Goal: Information Seeking & Learning: Learn about a topic

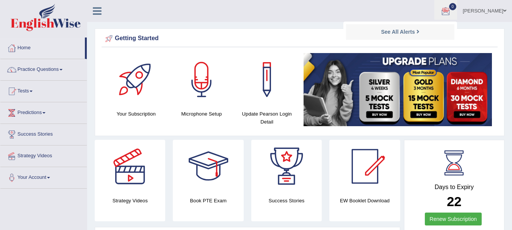
click at [451, 10] on div at bounding box center [445, 11] width 11 height 11
click at [34, 111] on link "Predictions" at bounding box center [43, 111] width 86 height 19
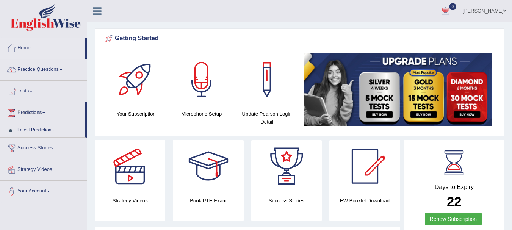
click at [34, 111] on link "Predictions" at bounding box center [42, 111] width 85 height 19
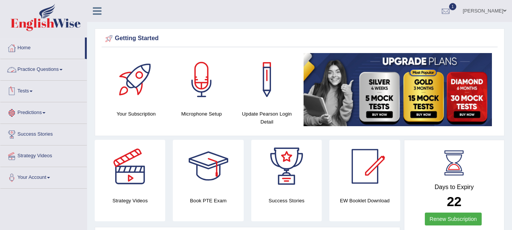
click at [41, 69] on link "Practice Questions" at bounding box center [43, 68] width 86 height 19
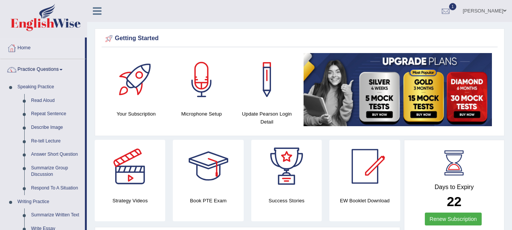
click at [41, 69] on link "Practice Questions" at bounding box center [42, 68] width 85 height 19
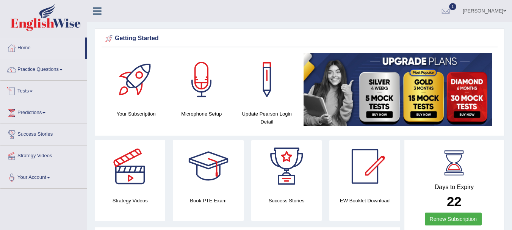
click at [34, 89] on link "Tests" at bounding box center [43, 90] width 86 height 19
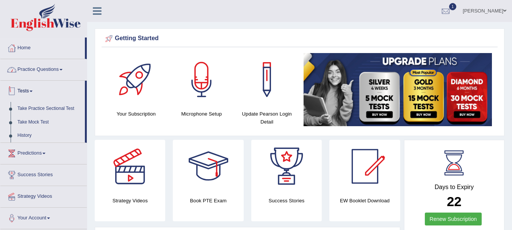
click at [44, 75] on link "Practice Questions" at bounding box center [43, 68] width 86 height 19
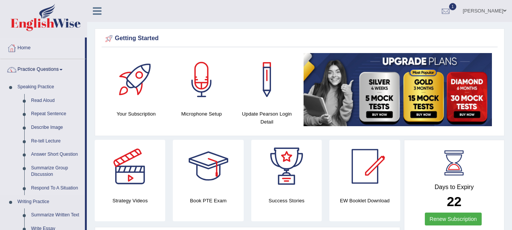
click at [80, 92] on link "Speaking Practice" at bounding box center [49, 87] width 71 height 14
click at [457, 3] on link "1" at bounding box center [445, 10] width 23 height 20
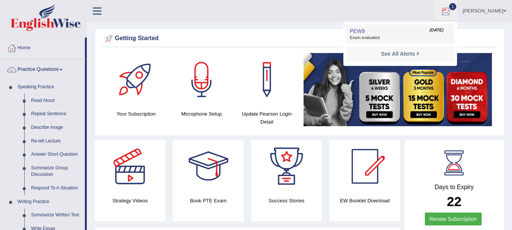
click at [434, 33] on link "PEW9 Sep 7, 2025 Exam evaluated" at bounding box center [400, 34] width 105 height 16
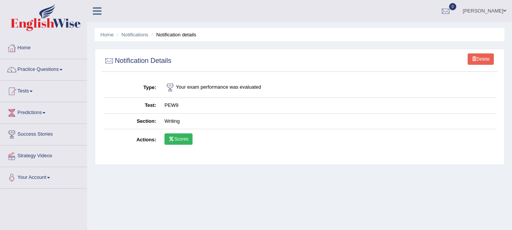
click at [189, 142] on link "Scores" at bounding box center [178, 138] width 28 height 11
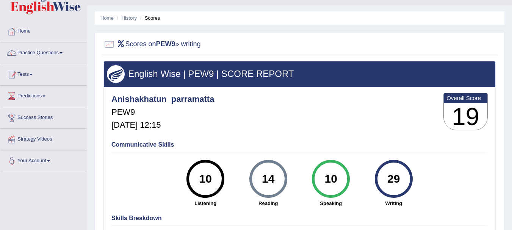
scroll to position [15, 0]
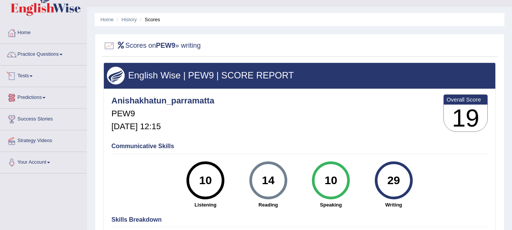
click at [41, 96] on link "Predictions" at bounding box center [43, 96] width 86 height 19
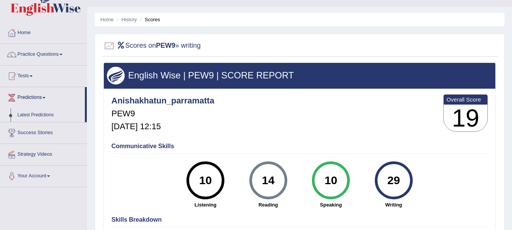
click at [41, 73] on link "Tests" at bounding box center [43, 75] width 86 height 19
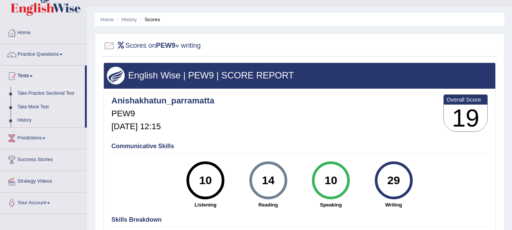
click at [41, 91] on link "Take Practice Sectional Test" at bounding box center [49, 94] width 71 height 14
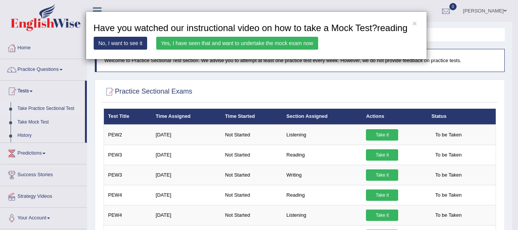
click at [310, 47] on link "Yes, I have seen that and want to undertake the mock exam now" at bounding box center [237, 43] width 162 height 13
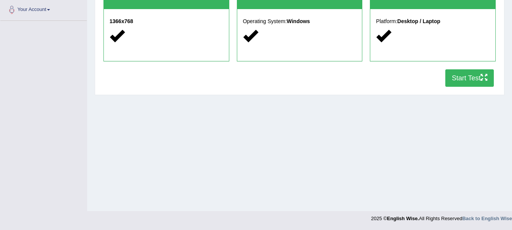
click at [474, 81] on button "Start Test" at bounding box center [469, 77] width 49 height 17
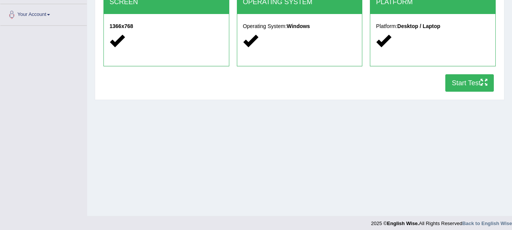
scroll to position [153, 0]
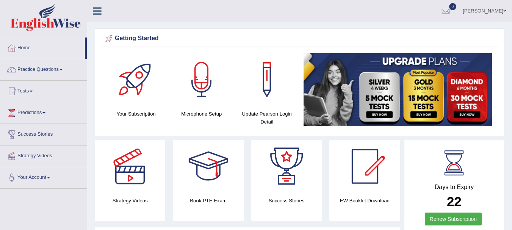
click at [60, 72] on link "Practice Questions" at bounding box center [43, 68] width 86 height 19
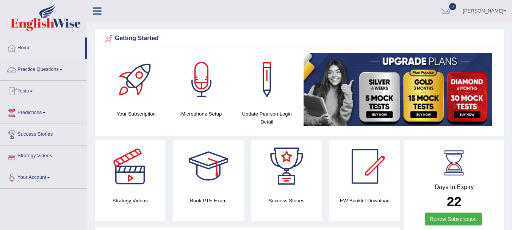
click at [65, 74] on link "Practice Questions" at bounding box center [43, 68] width 86 height 19
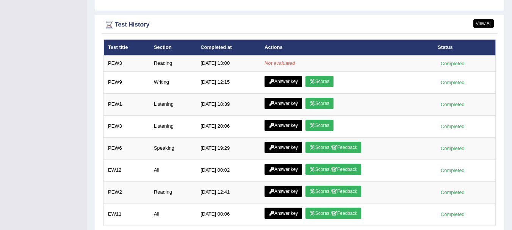
scroll to position [1015, 0]
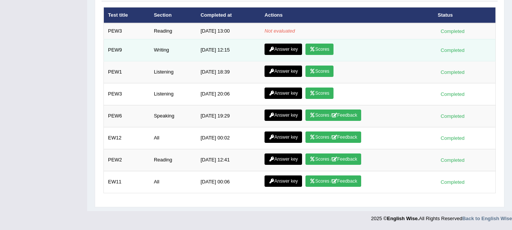
click at [291, 52] on link "Answer key" at bounding box center [284, 49] width 38 height 11
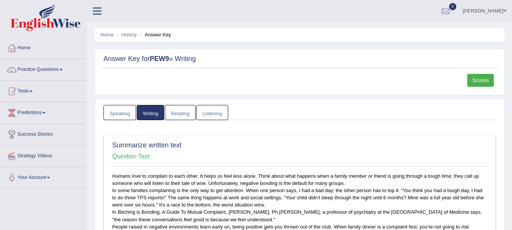
click at [129, 111] on link "Speaking" at bounding box center [119, 113] width 33 height 16
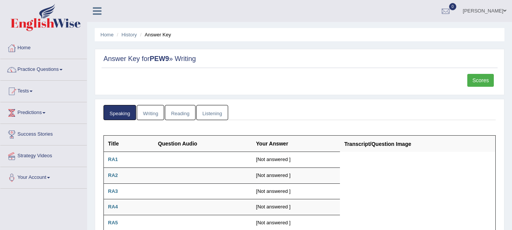
click at [149, 111] on link "Writing" at bounding box center [150, 113] width 27 height 16
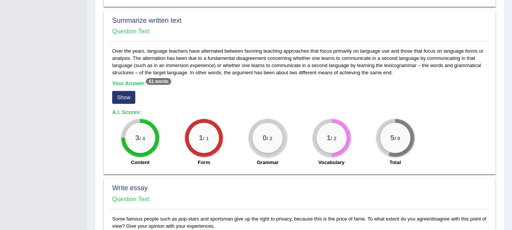
scroll to position [343, 0]
click at [130, 96] on button "Show" at bounding box center [123, 97] width 23 height 13
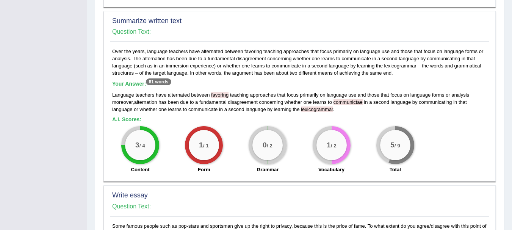
click at [511, 23] on div "Home History Answer Key Answer Key for PEW9 » Writing Scores Speaking Writing R…" at bounding box center [299, 28] width 425 height 743
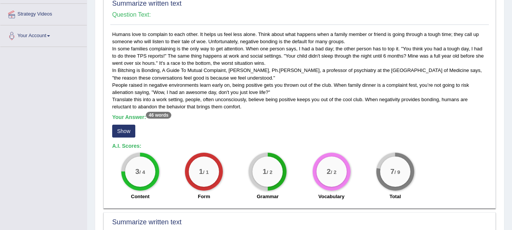
scroll to position [0, 0]
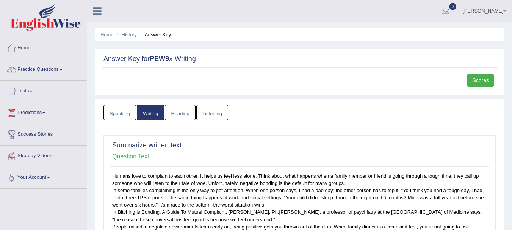
click at [190, 108] on link "Reading" at bounding box center [180, 113] width 30 height 16
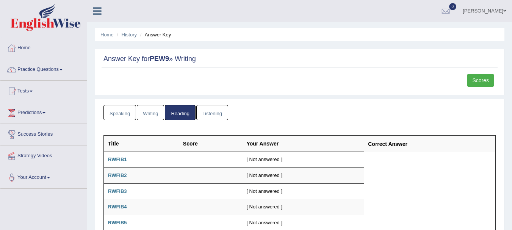
click at [218, 110] on link "Listening" at bounding box center [212, 113] width 32 height 16
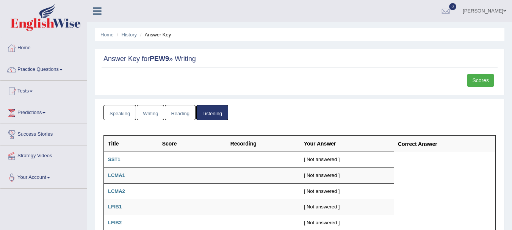
click at [145, 112] on link "Writing" at bounding box center [150, 113] width 27 height 16
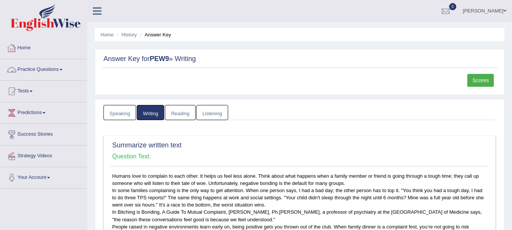
click at [55, 72] on link "Practice Questions" at bounding box center [43, 68] width 86 height 19
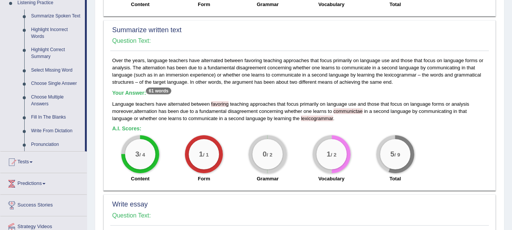
scroll to position [349, 0]
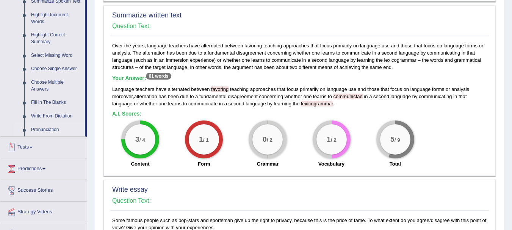
click at [49, 125] on link "Pronunciation" at bounding box center [56, 130] width 57 height 14
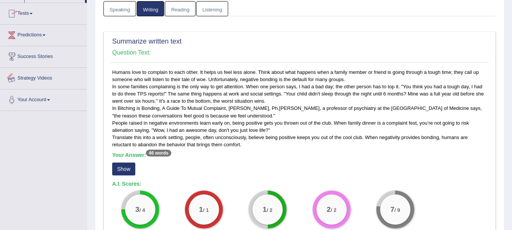
scroll to position [155, 0]
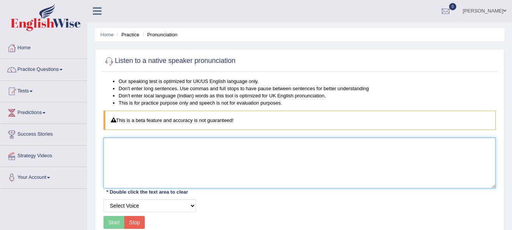
click at [125, 144] on textarea at bounding box center [299, 163] width 392 height 51
type textarea "Teammate"
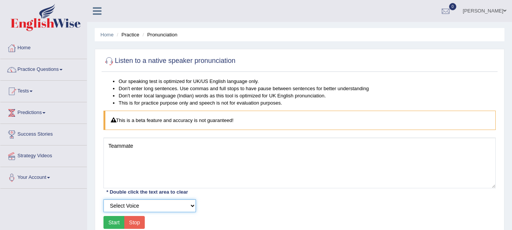
click at [113, 210] on select "Select Voice UK English [DEMOGRAPHIC_DATA] UK English [DEMOGRAPHIC_DATA]" at bounding box center [149, 205] width 92 height 13
click at [103, 199] on select "Select Voice UK English [DEMOGRAPHIC_DATA] UK English [DEMOGRAPHIC_DATA]" at bounding box center [149, 205] width 92 height 13
click at [116, 217] on button "Start" at bounding box center [113, 222] width 21 height 13
click at [114, 221] on button "Start" at bounding box center [113, 222] width 21 height 13
click at [114, 221] on div "Start Stop" at bounding box center [123, 222] width 41 height 13
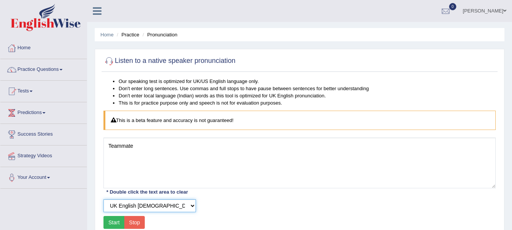
click at [135, 207] on select "Select Voice UK English [DEMOGRAPHIC_DATA] UK English [DEMOGRAPHIC_DATA]" at bounding box center [149, 205] width 92 height 13
select select "3"
click at [103, 199] on select "Select Voice UK English [DEMOGRAPHIC_DATA] UK English [DEMOGRAPHIC_DATA]" at bounding box center [149, 205] width 92 height 13
click at [115, 223] on button "Start" at bounding box center [113, 222] width 21 height 13
click at [115, 223] on div "Start Stop" at bounding box center [123, 222] width 41 height 13
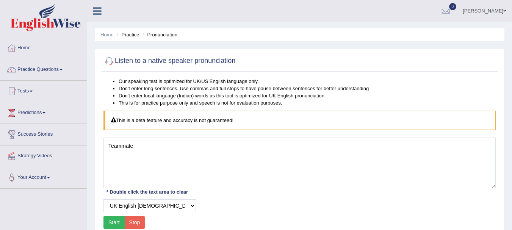
click at [115, 223] on button "Start" at bounding box center [113, 222] width 21 height 13
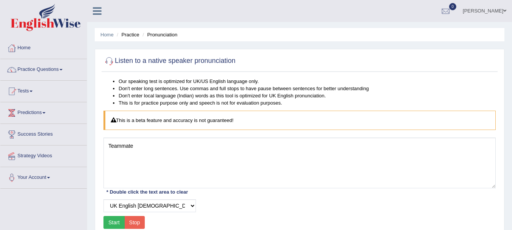
click at [115, 223] on button "Start" at bounding box center [113, 222] width 21 height 13
click at [115, 223] on div "Start Stop" at bounding box center [123, 222] width 41 height 13
click at [115, 223] on button "Start" at bounding box center [113, 222] width 21 height 13
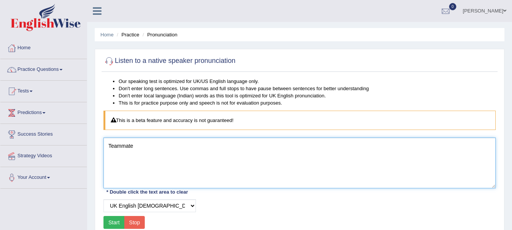
click at [137, 144] on textarea "Teammate" at bounding box center [299, 163] width 392 height 51
type textarea "Teammate."
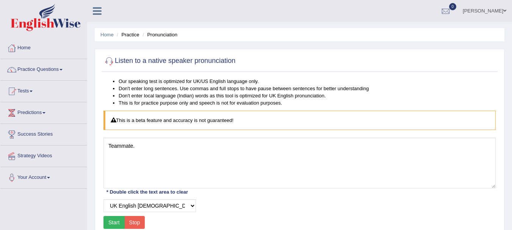
click at [111, 218] on button "Start" at bounding box center [113, 222] width 21 height 13
click at [111, 218] on div "Start Stop" at bounding box center [123, 222] width 41 height 13
click at [111, 218] on button "Start" at bounding box center [113, 222] width 21 height 13
click at [41, 174] on link "Your Account" at bounding box center [43, 176] width 86 height 19
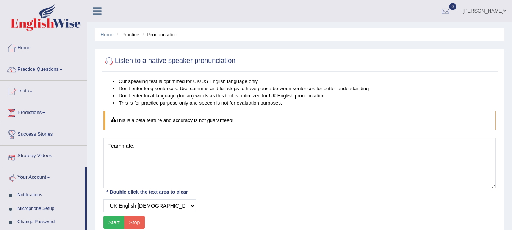
click at [41, 174] on link "Your Account" at bounding box center [42, 176] width 85 height 19
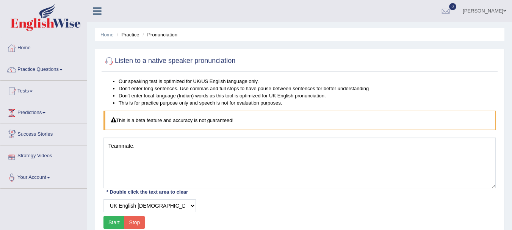
click at [43, 110] on link "Predictions" at bounding box center [43, 111] width 86 height 19
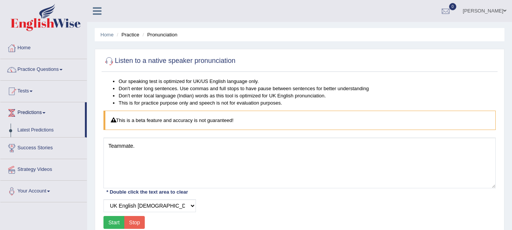
click at [43, 110] on link "Predictions" at bounding box center [42, 111] width 85 height 19
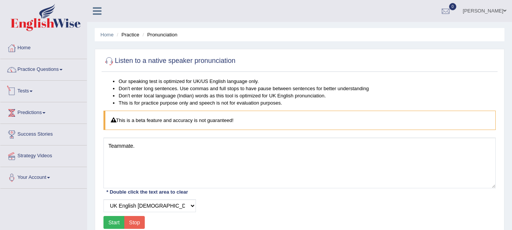
click at [41, 92] on link "Tests" at bounding box center [43, 90] width 86 height 19
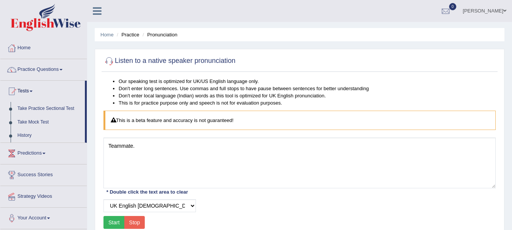
click at [41, 92] on link "Tests" at bounding box center [42, 90] width 85 height 19
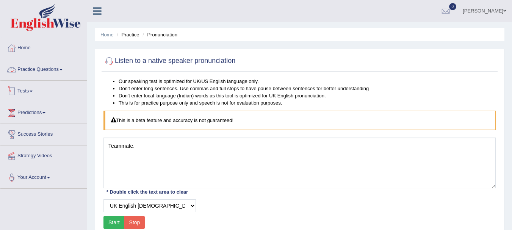
click at [36, 93] on link "Tests" at bounding box center [43, 90] width 86 height 19
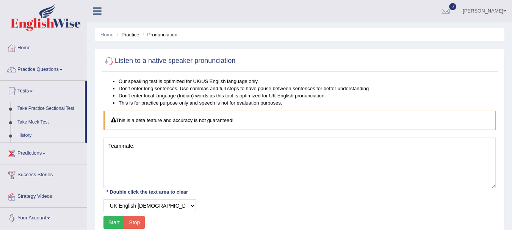
click at [26, 135] on link "History" at bounding box center [49, 136] width 71 height 14
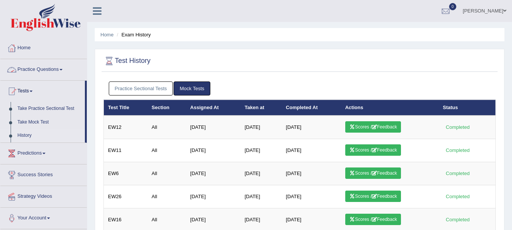
click at [69, 72] on link "Practice Questions" at bounding box center [43, 68] width 86 height 19
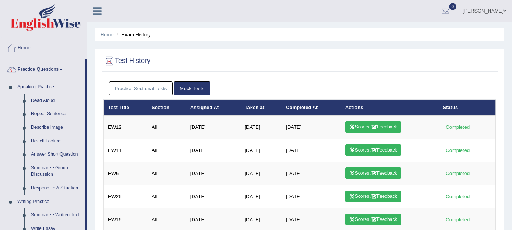
click at [99, 116] on div "Test History Practice Sectional Tests Mock Tests Test Title Section Assigned At…" at bounding box center [300, 205] width 410 height 312
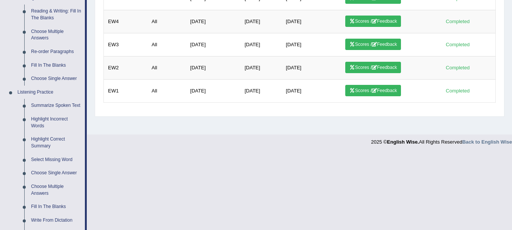
scroll to position [243, 0]
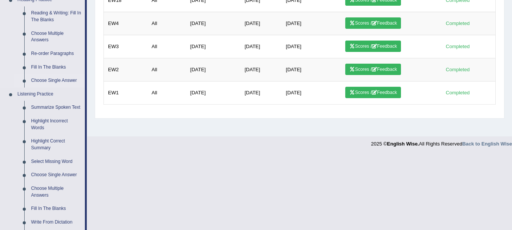
click at [51, 76] on link "Choose Single Answer" at bounding box center [56, 81] width 57 height 14
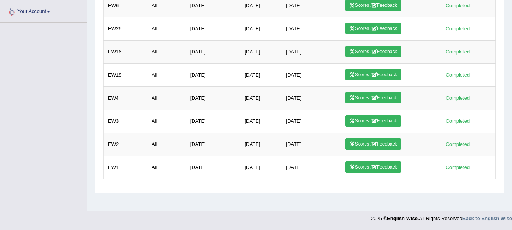
scroll to position [148, 0]
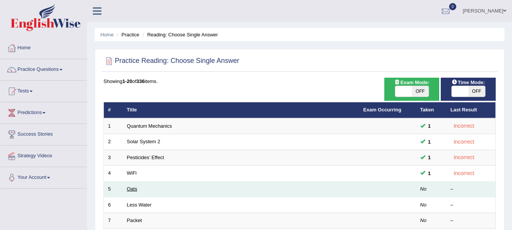
click at [130, 187] on link "Oats" at bounding box center [132, 189] width 10 height 6
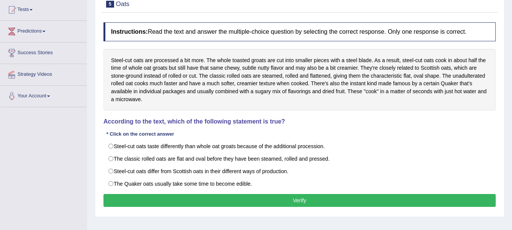
scroll to position [83, 0]
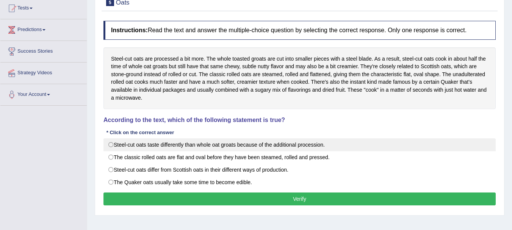
click at [114, 141] on label "Steel-cut oats taste differently than whole oat groats because of the additiona…" at bounding box center [299, 144] width 392 height 13
radio input "true"
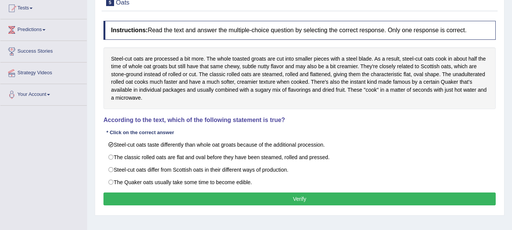
click at [216, 201] on button "Verify" at bounding box center [299, 199] width 392 height 13
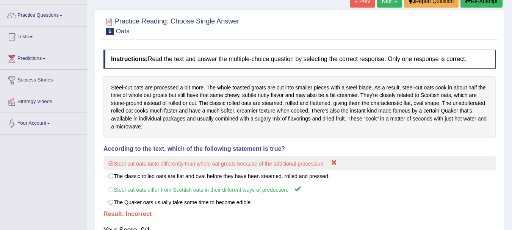
scroll to position [0, 0]
